Goal: Task Accomplishment & Management: Use online tool/utility

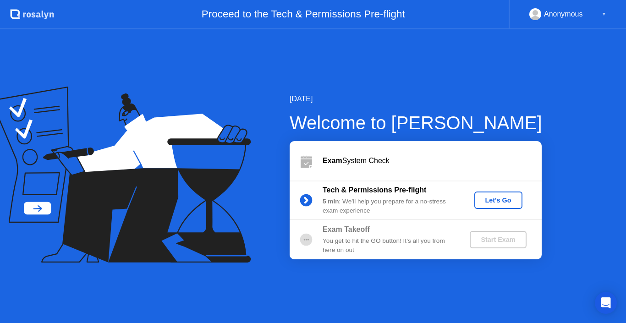
click at [505, 201] on div "Let's Go" at bounding box center [498, 200] width 41 height 7
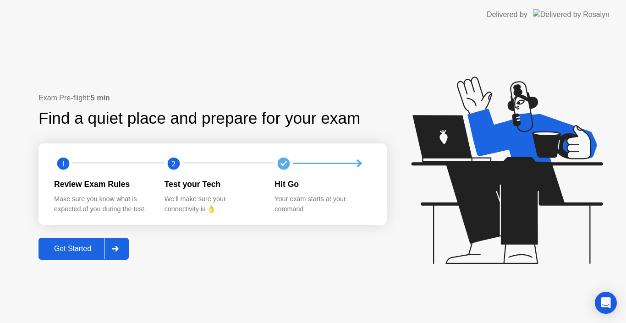
click at [71, 255] on button "Get Started" at bounding box center [83, 249] width 90 height 22
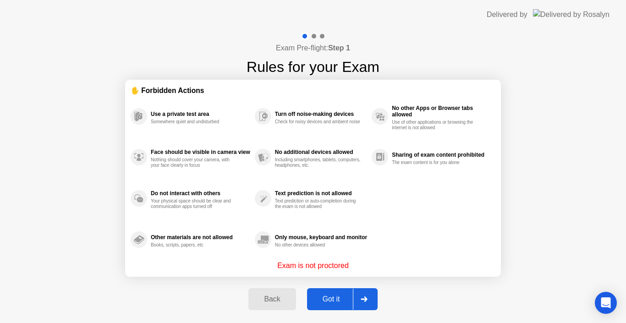
click at [337, 300] on div "Got it" at bounding box center [331, 299] width 43 height 8
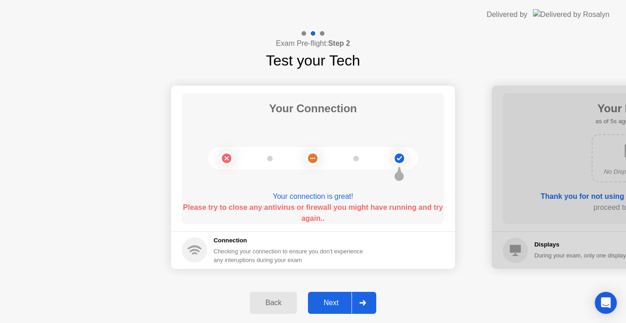
click at [366, 302] on icon at bounding box center [362, 302] width 7 height 5
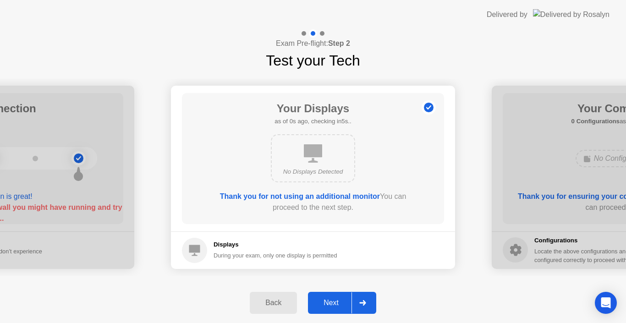
click at [366, 300] on icon at bounding box center [362, 302] width 7 height 5
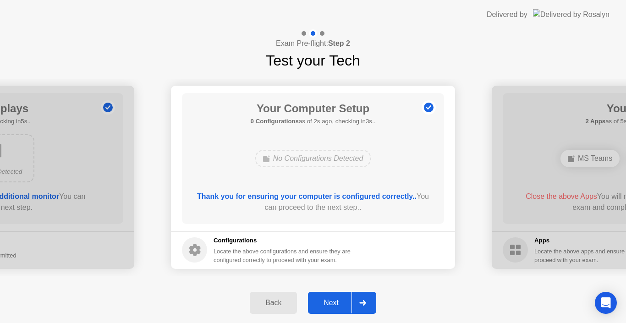
click at [323, 159] on div "No Configurations Detected" at bounding box center [313, 158] width 117 height 17
click at [371, 302] on div at bounding box center [363, 302] width 22 height 21
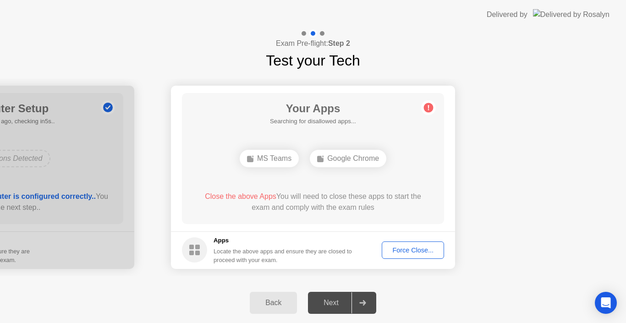
click at [434, 251] on div "Force Close..." at bounding box center [413, 250] width 56 height 7
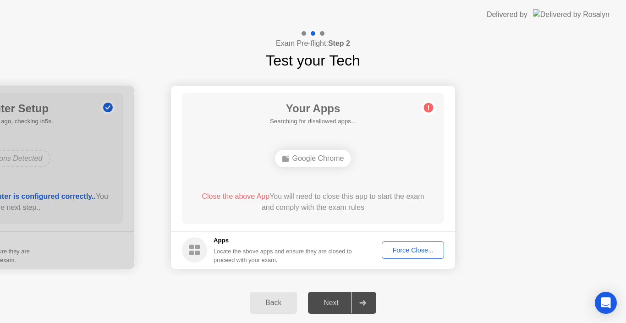
click at [333, 304] on div "Next" at bounding box center [331, 303] width 41 height 8
click at [409, 247] on div "Force Close..." at bounding box center [413, 250] width 56 height 7
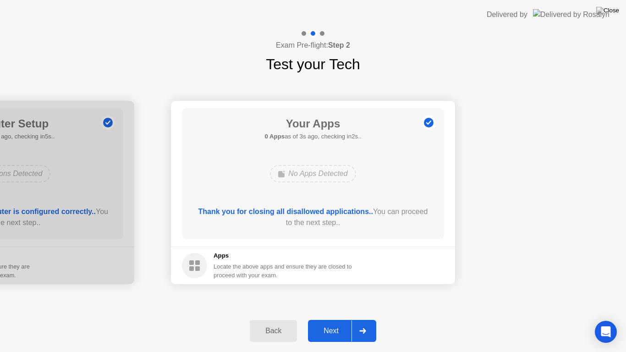
click at [337, 323] on div "Next" at bounding box center [331, 331] width 41 height 8
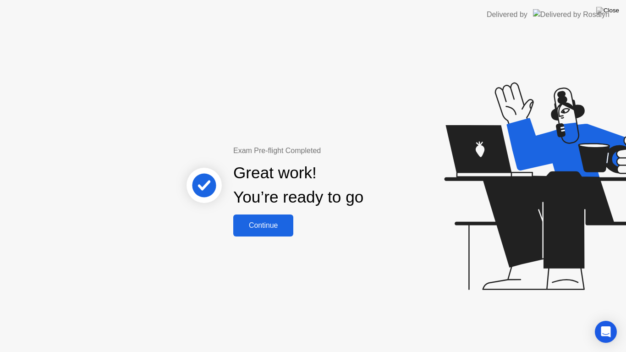
click at [273, 235] on button "Continue" at bounding box center [263, 225] width 60 height 22
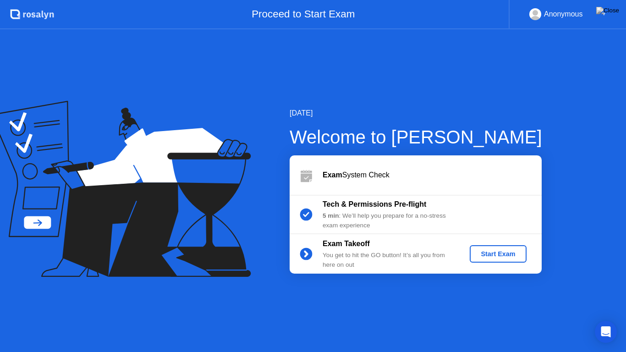
click at [492, 257] on div "Start Exam" at bounding box center [497, 253] width 49 height 7
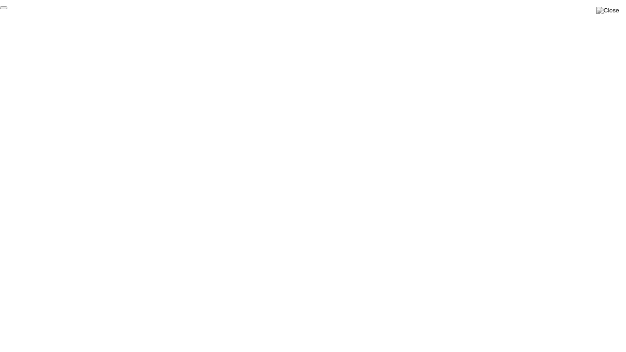
click div "End Proctoring Session"
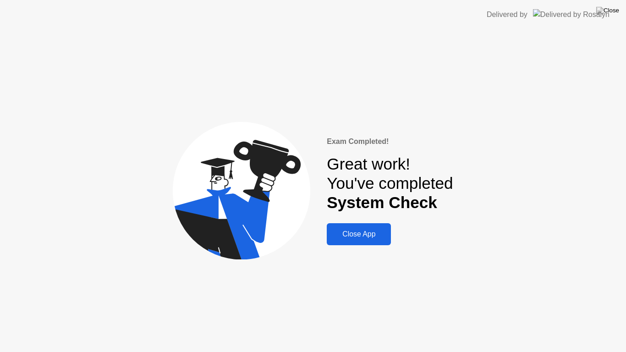
click at [349, 231] on div "Close App" at bounding box center [359, 234] width 59 height 8
